Goal: Transaction & Acquisition: Obtain resource

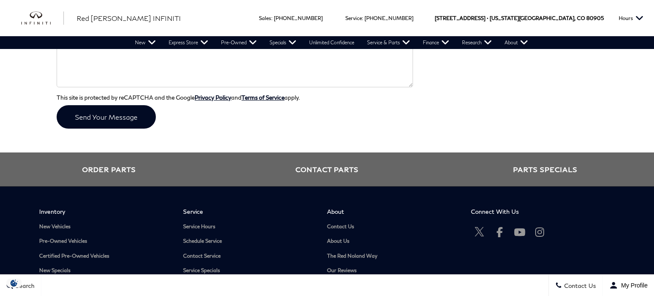
scroll to position [207, 0]
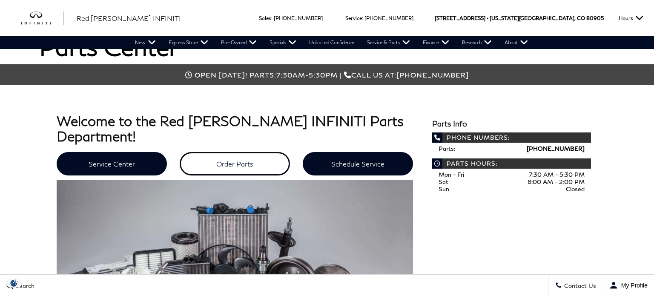
click at [252, 152] on link "Order Parts" at bounding box center [235, 163] width 110 height 23
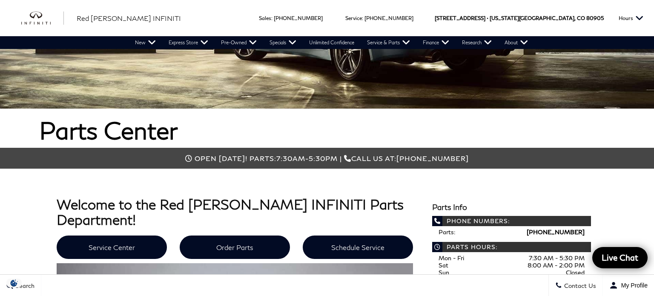
scroll to position [113, 0]
